Goal: Information Seeking & Learning: Learn about a topic

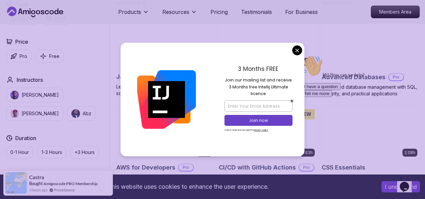
scroll to position [408, 0]
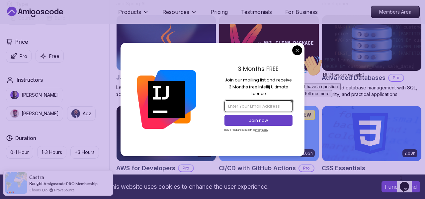
click at [263, 106] on input "email" at bounding box center [258, 106] width 68 height 11
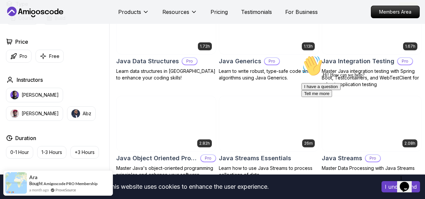
scroll to position [906, 0]
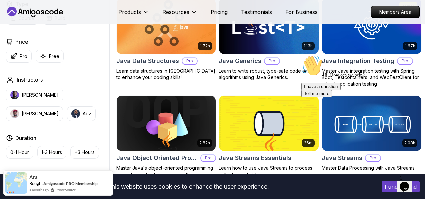
click at [185, 61] on p "Pro" at bounding box center [189, 61] width 15 height 7
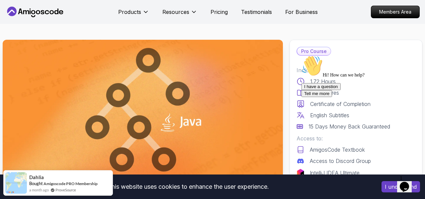
click at [312, 52] on p "Pro Course" at bounding box center [314, 51] width 34 height 8
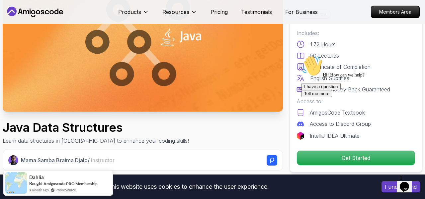
scroll to position [88, 0]
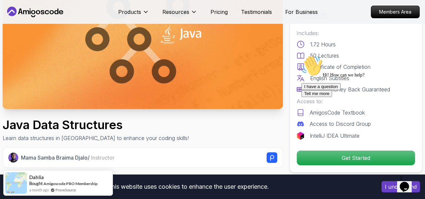
click at [330, 97] on div "I have a question Tell me more" at bounding box center [360, 90] width 119 height 14
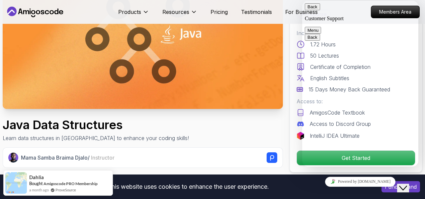
click at [312, 10] on button "Back" at bounding box center [312, 6] width 15 height 7
click at [252, 127] on div "Java Data Structures Learn data structures in Java to enhance your coding skill…" at bounding box center [143, 131] width 280 height 24
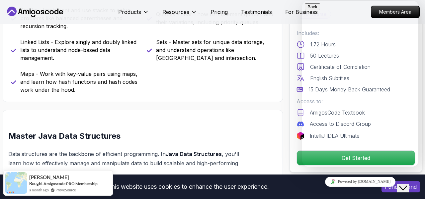
scroll to position [343, 0]
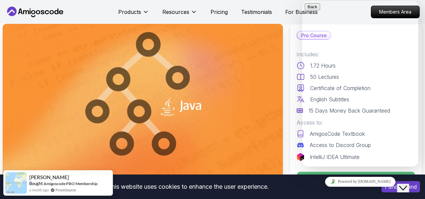
scroll to position [3, 0]
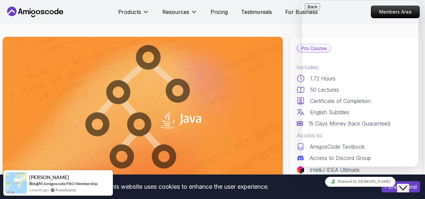
click at [414, 176] on div "Close Chat This icon closes the chat window." at bounding box center [408, 176] width 16 height 0
click at [407, 185] on icon "Close Chat This icon closes the chat window." at bounding box center [403, 189] width 8 height 8
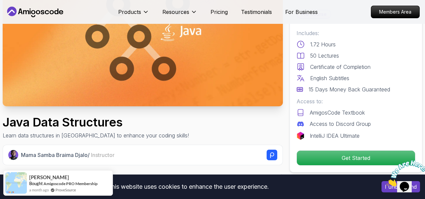
scroll to position [99, 0]
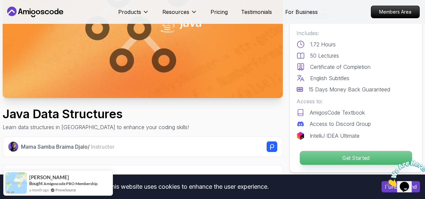
click at [343, 156] on p "Get Started" at bounding box center [356, 158] width 112 height 14
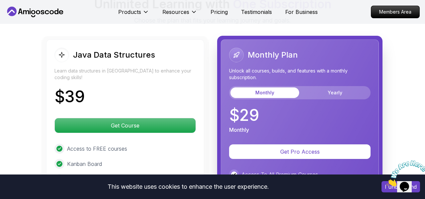
scroll to position [1394, 0]
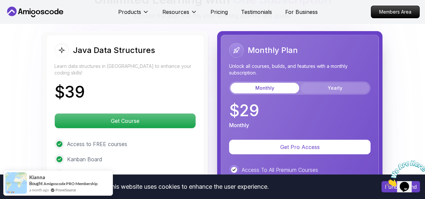
click at [324, 91] on button "Yearly" at bounding box center [334, 88] width 69 height 11
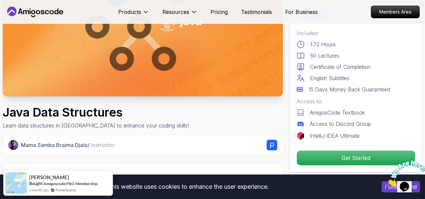
scroll to position [102, 0]
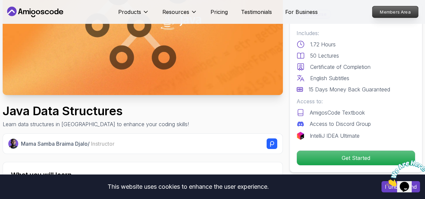
click at [391, 14] on p "Members Area" at bounding box center [395, 11] width 46 height 11
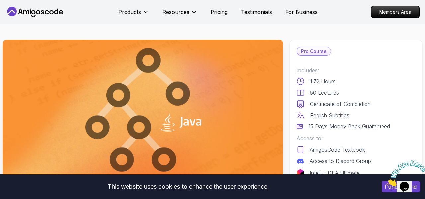
scroll to position [0, 0]
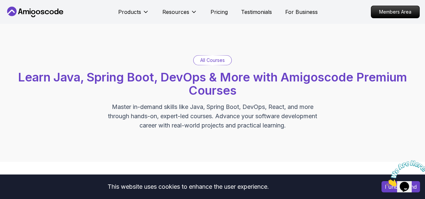
scroll to position [906, 0]
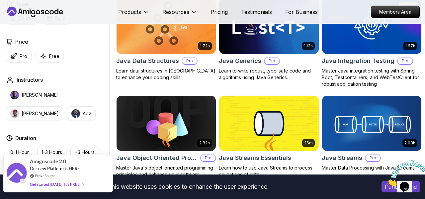
click at [69, 172] on div "Amigoscode 2.0 Our new Platform is HERE ProveSource Get started today. It's FREE" at bounding box center [58, 174] width 56 height 37
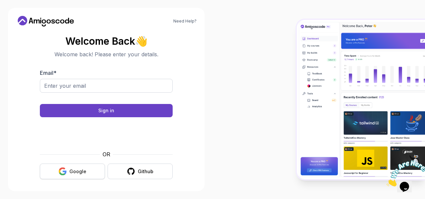
click at [78, 167] on button "Google" at bounding box center [72, 172] width 65 height 16
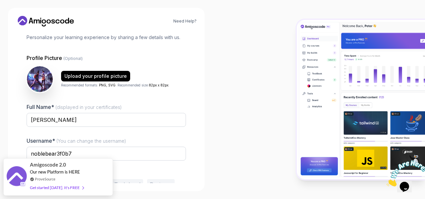
scroll to position [77, 0]
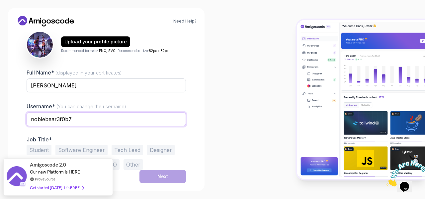
click at [105, 125] on input "noblebear3f0b7" at bounding box center [106, 120] width 159 height 14
type input "n"
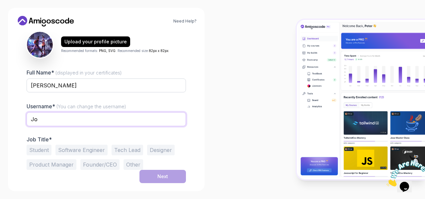
type input "J"
type input "john_aron07"
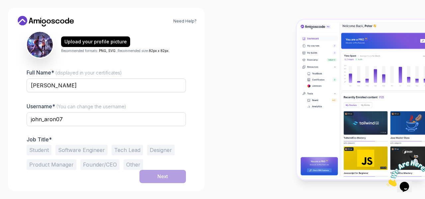
click at [31, 152] on button "Student" at bounding box center [39, 150] width 25 height 11
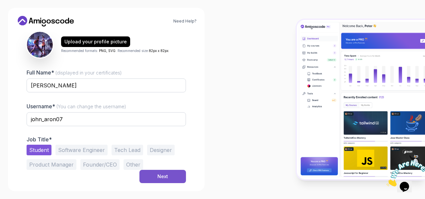
click at [145, 176] on button "Next" at bounding box center [162, 176] width 46 height 13
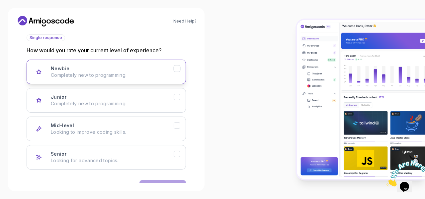
click at [162, 70] on div "Newbie Completely new to programming." at bounding box center [112, 71] width 123 height 13
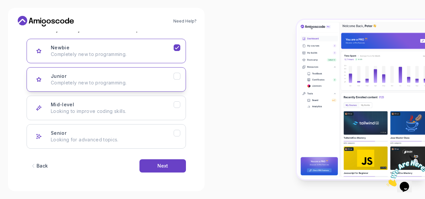
click at [183, 76] on button "Junior Completely new to programming." at bounding box center [106, 79] width 159 height 25
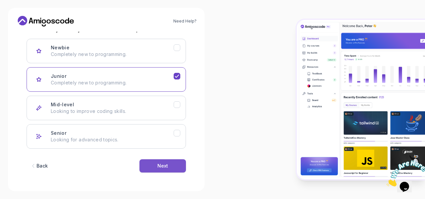
click at [153, 166] on button "Next" at bounding box center [162, 166] width 46 height 13
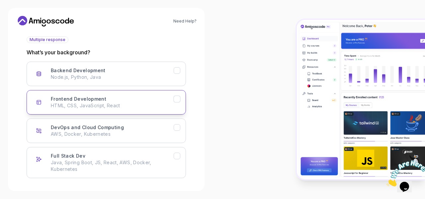
scroll to position [74, 0]
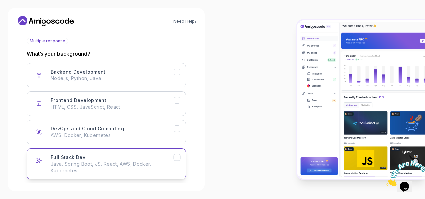
click at [146, 156] on div "Full Stack Dev Java, Spring Boot, JS, React, AWS, Docker, Kubernetes" at bounding box center [112, 164] width 123 height 20
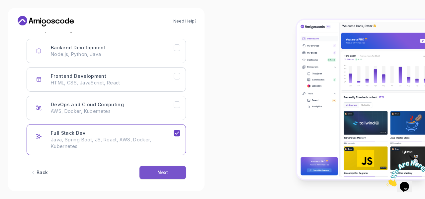
click at [157, 175] on div "Next" at bounding box center [162, 173] width 11 height 7
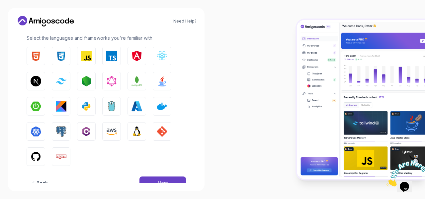
scroll to position [116, 0]
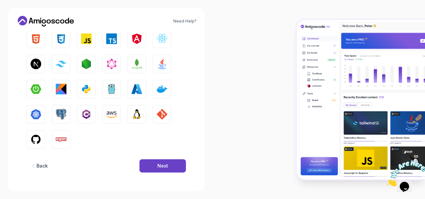
click at [45, 40] on button "HTML" at bounding box center [36, 39] width 19 height 19
click at [67, 40] on button "CSS" at bounding box center [61, 39] width 19 height 19
click at [87, 39] on img "button" at bounding box center [86, 39] width 11 height 11
click at [162, 65] on img "button" at bounding box center [162, 64] width 11 height 11
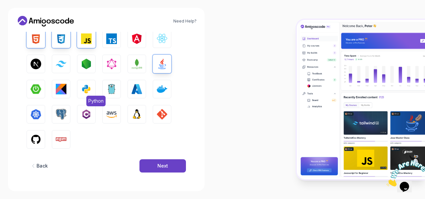
click at [90, 83] on button "Python" at bounding box center [86, 89] width 19 height 19
click at [149, 167] on button "Next" at bounding box center [162, 166] width 46 height 13
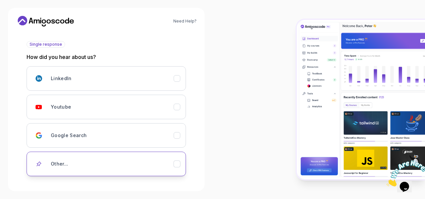
scroll to position [73, 0]
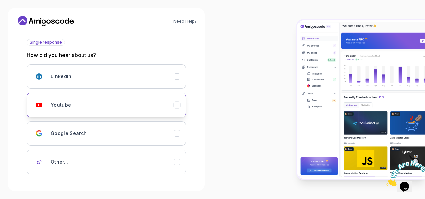
click at [115, 112] on button "Youtube" at bounding box center [106, 105] width 159 height 25
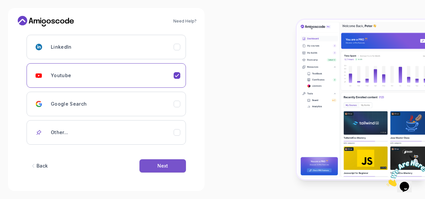
click at [165, 172] on button "Next" at bounding box center [162, 166] width 46 height 13
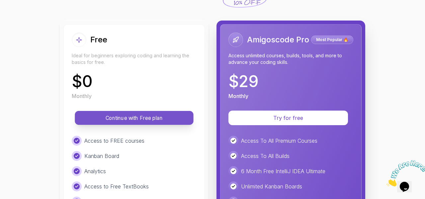
scroll to position [61, 0]
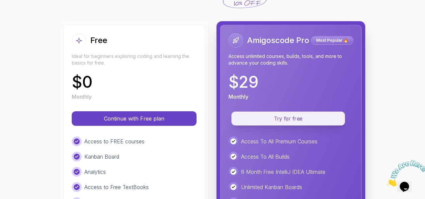
click at [271, 118] on p "Try for free" at bounding box center [288, 119] width 98 height 8
click at [276, 119] on p "Try for free" at bounding box center [288, 119] width 98 height 8
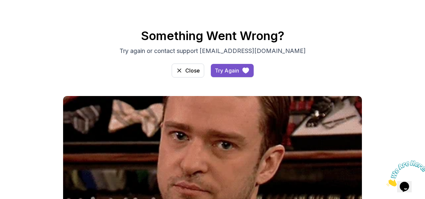
click at [224, 72] on div "Try Again" at bounding box center [227, 71] width 24 height 8
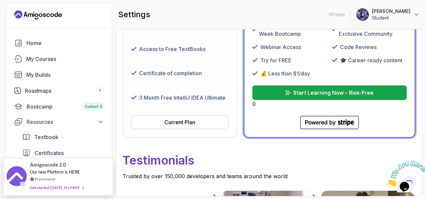
scroll to position [199, 0]
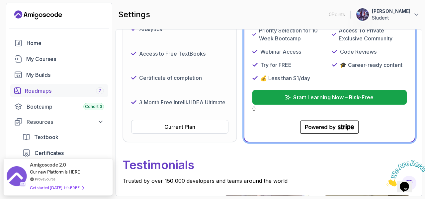
click at [45, 93] on div "Roadmaps 7" at bounding box center [64, 91] width 79 height 8
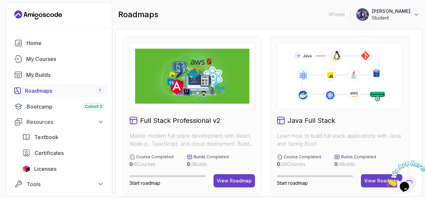
scroll to position [23, 0]
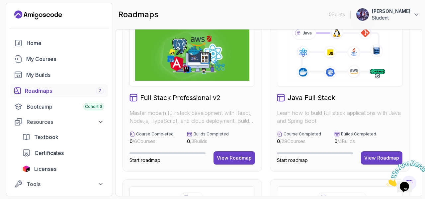
click at [325, 124] on p "Learn how to build full stack applications with Java and Spring Boot" at bounding box center [339, 117] width 125 height 16
click at [371, 162] on button "View Roadmap" at bounding box center [381, 158] width 41 height 13
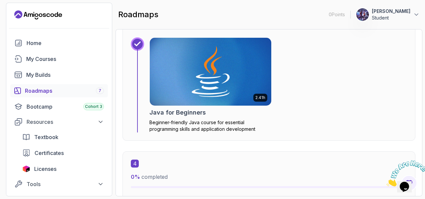
scroll to position [939, 0]
click at [198, 85] on img at bounding box center [210, 71] width 127 height 71
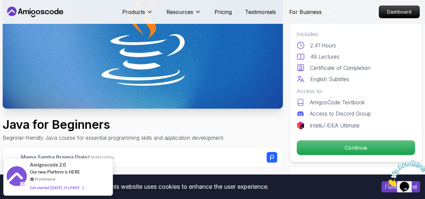
scroll to position [88, 0]
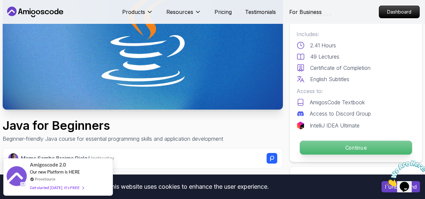
click at [353, 147] on p "Continue" at bounding box center [356, 148] width 112 height 14
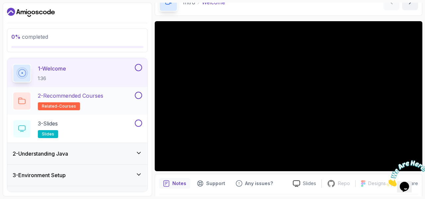
scroll to position [23, 0]
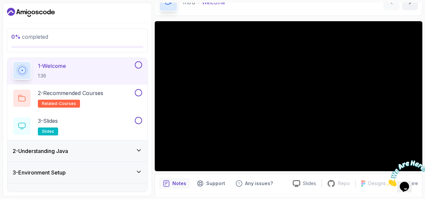
click at [56, 148] on h3 "2 - Understanding Java" at bounding box center [40, 151] width 55 height 8
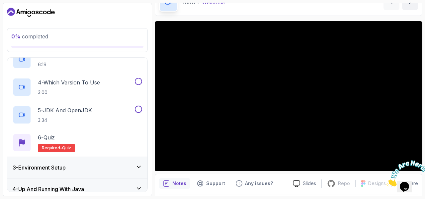
scroll to position [111, 0]
click at [65, 165] on h3 "3 - Environment Setup" at bounding box center [39, 168] width 53 height 8
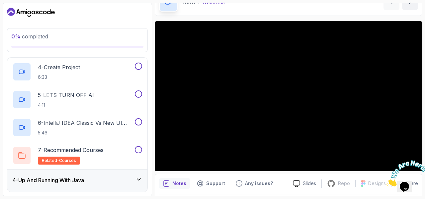
scroll to position [150, 0]
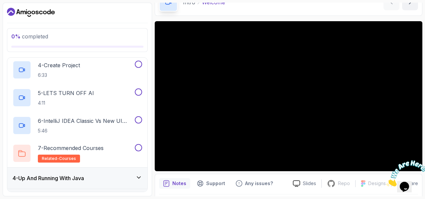
click at [58, 179] on h3 "4 - Up And Running With Java" at bounding box center [48, 179] width 71 height 8
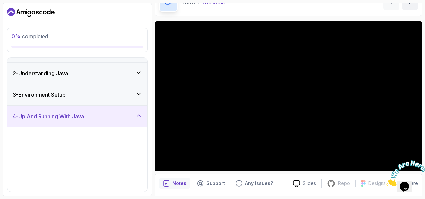
scroll to position [43, 0]
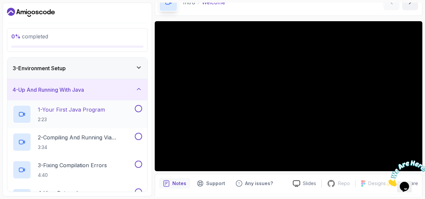
click at [80, 120] on p "2:23" at bounding box center [71, 120] width 67 height 7
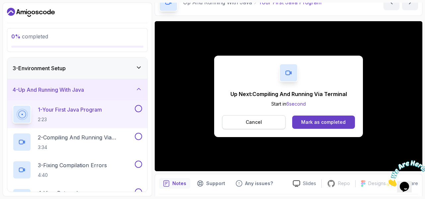
click at [257, 120] on p "Cancel" at bounding box center [254, 122] width 16 height 7
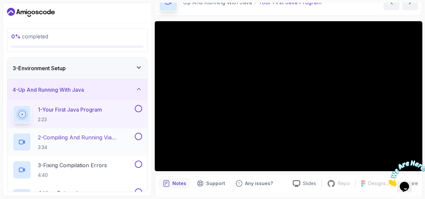
click at [94, 145] on p "3:34" at bounding box center [86, 147] width 96 height 7
